Goal: Task Accomplishment & Management: Manage account settings

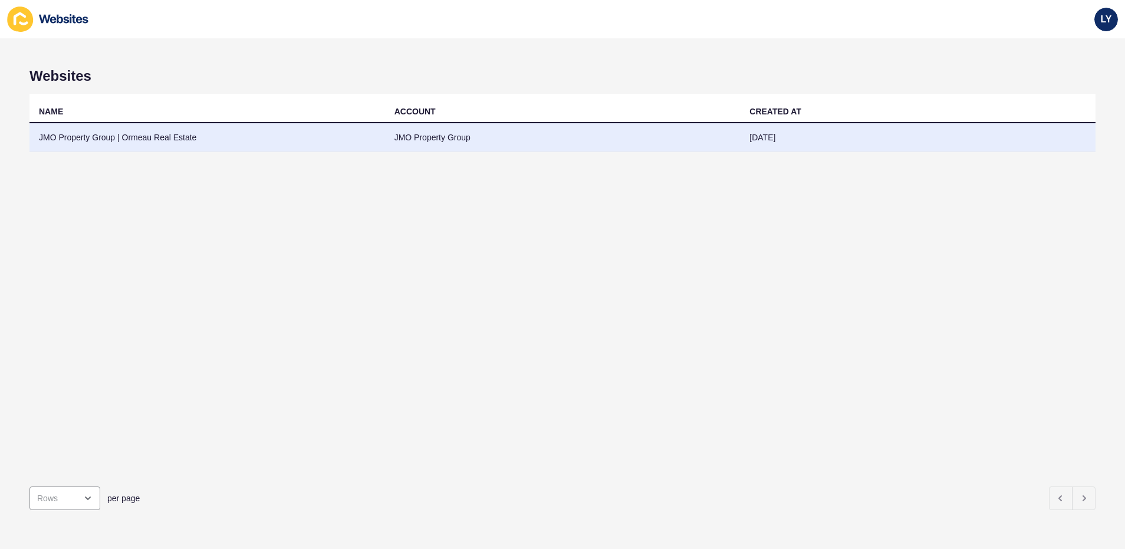
click at [310, 133] on td "JMO Property Group | Ormeau Real Estate" at bounding box center [207, 137] width 356 height 29
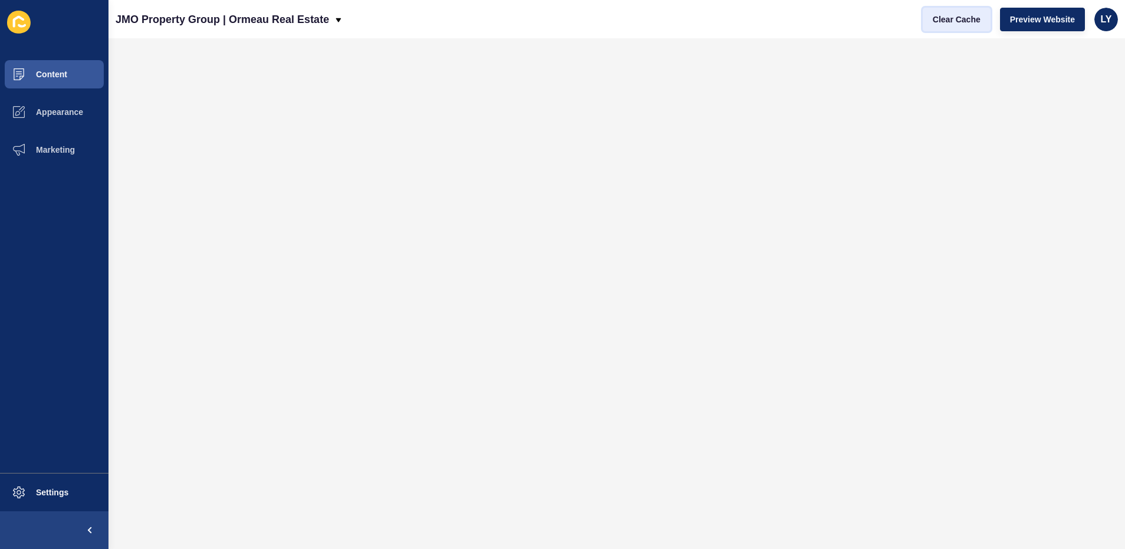
click at [946, 31] on button "Clear Cache" at bounding box center [957, 20] width 68 height 24
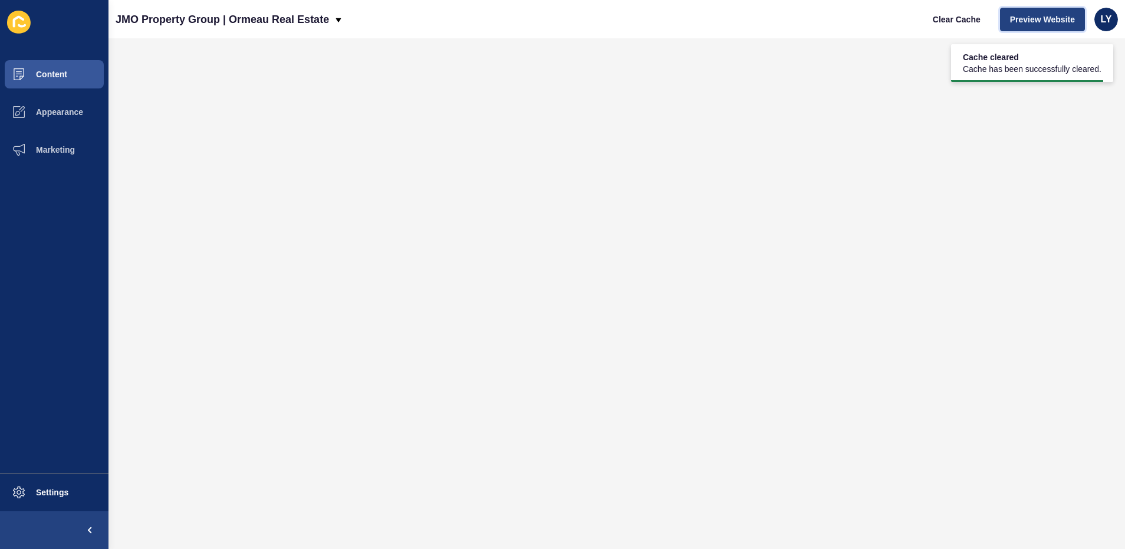
click at [1047, 9] on button "Preview Website" at bounding box center [1042, 20] width 85 height 24
click at [1104, 15] on span "LY" at bounding box center [1106, 20] width 11 height 12
click at [1050, 97] on link "Logout" at bounding box center [1078, 99] width 87 height 26
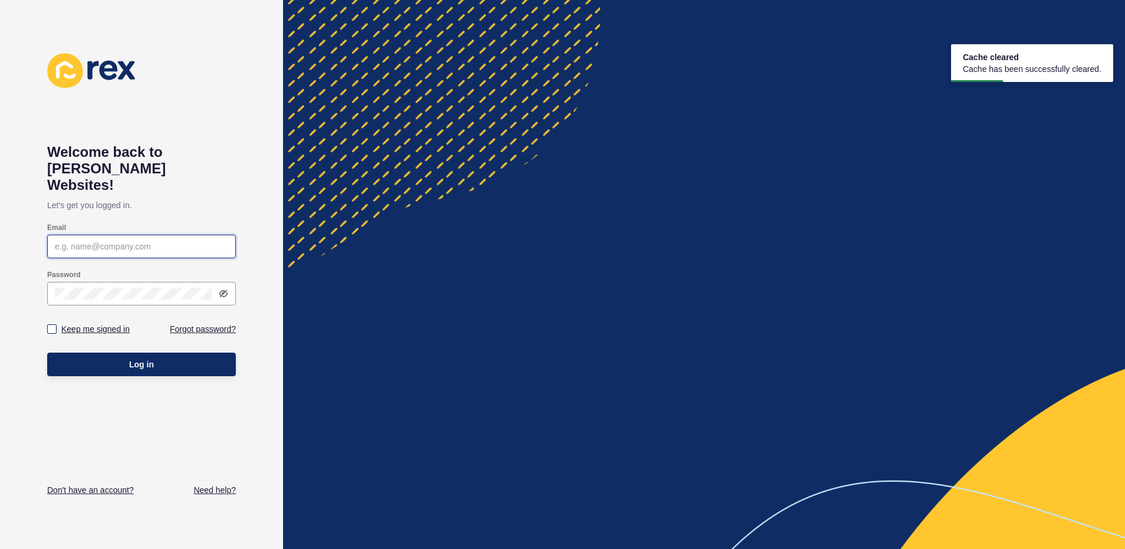
type input "[EMAIL_ADDRESS][DOMAIN_NAME]"
click at [101, 323] on label "Keep me signed in" at bounding box center [95, 329] width 68 height 12
click at [57, 326] on input "Keep me signed in" at bounding box center [54, 330] width 8 height 8
checkbox input "true"
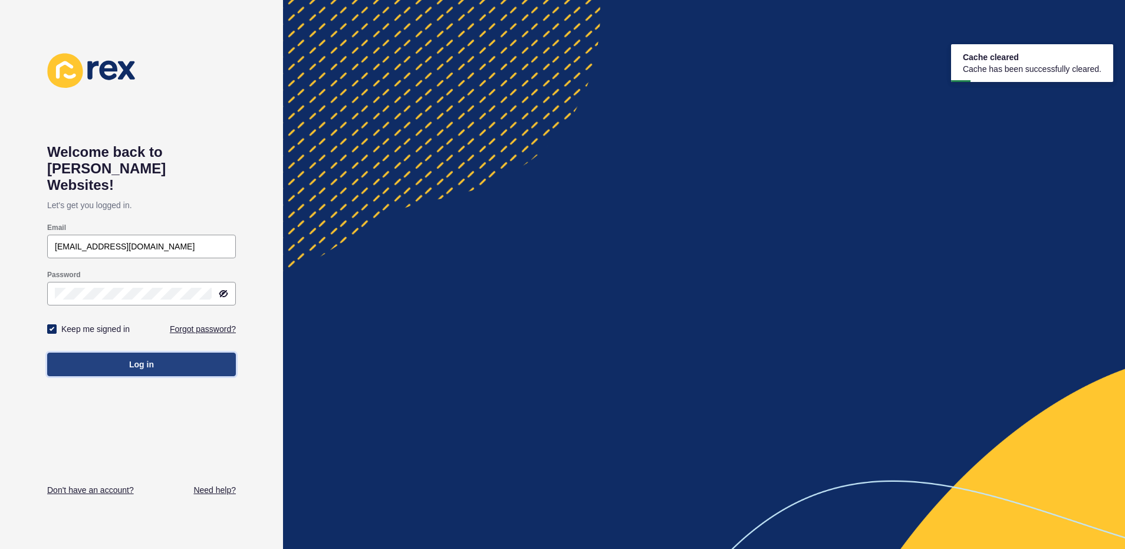
click at [144, 359] on span "Log in" at bounding box center [141, 365] width 25 height 12
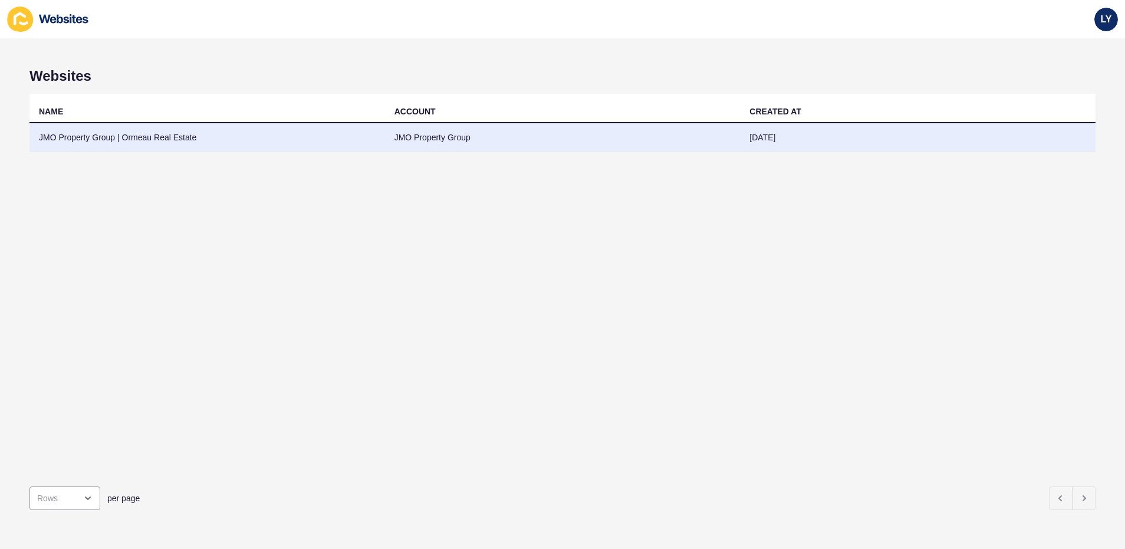
click at [170, 146] on td "JMO Property Group | Ormeau Real Estate" at bounding box center [207, 137] width 356 height 29
